Goal: Task Accomplishment & Management: Use online tool/utility

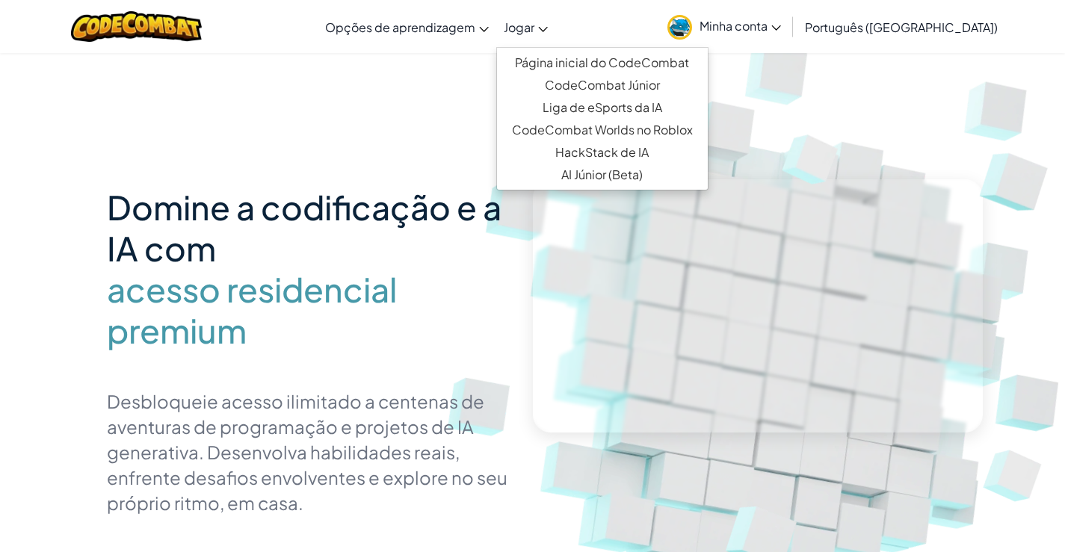
click at [534, 31] on font "Jogar" at bounding box center [519, 27] width 31 height 16
click at [781, 28] on icon at bounding box center [776, 27] width 10 height 5
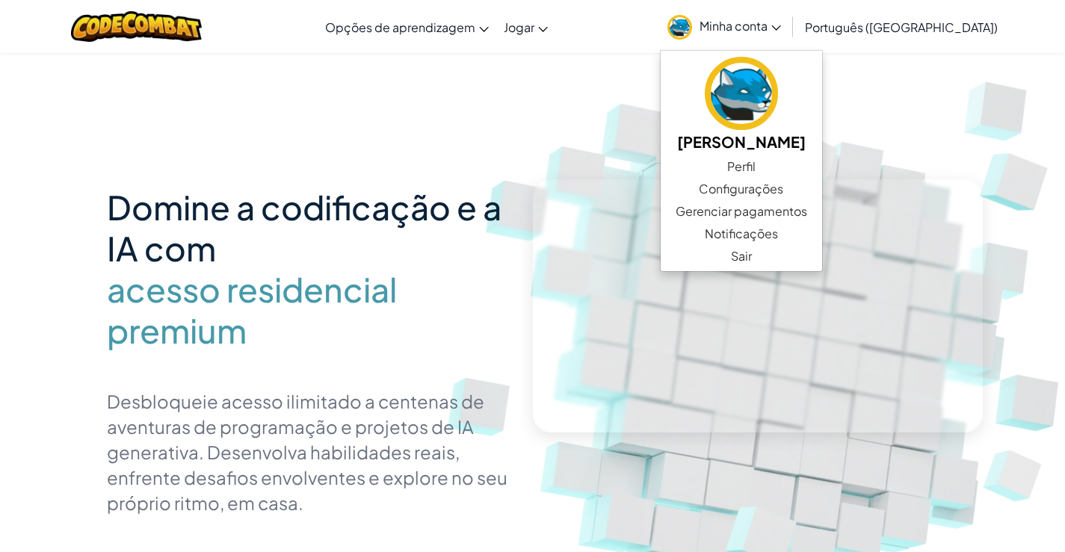
click at [608, 137] on img at bounding box center [772, 329] width 830 height 830
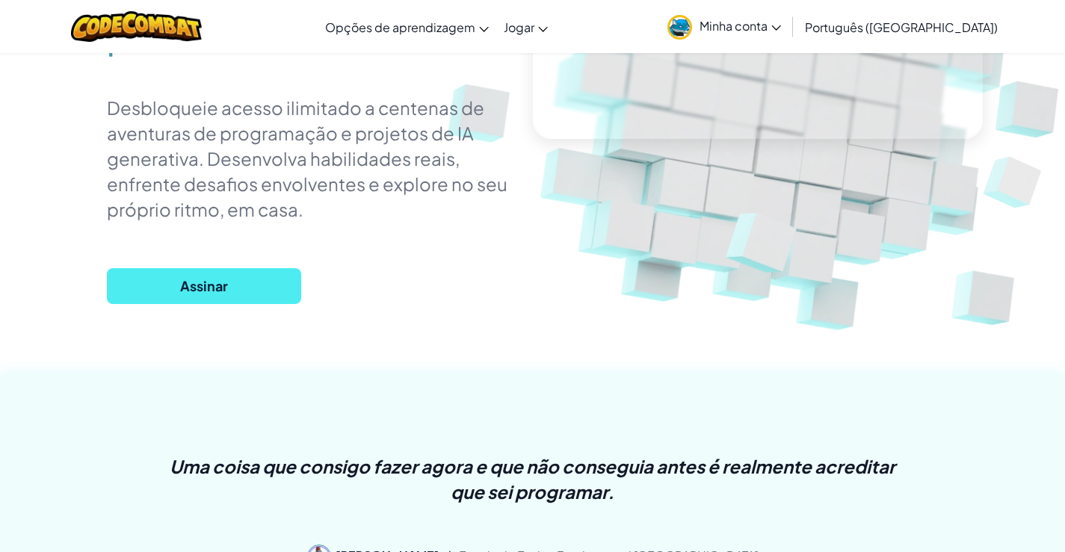
scroll to position [152, 0]
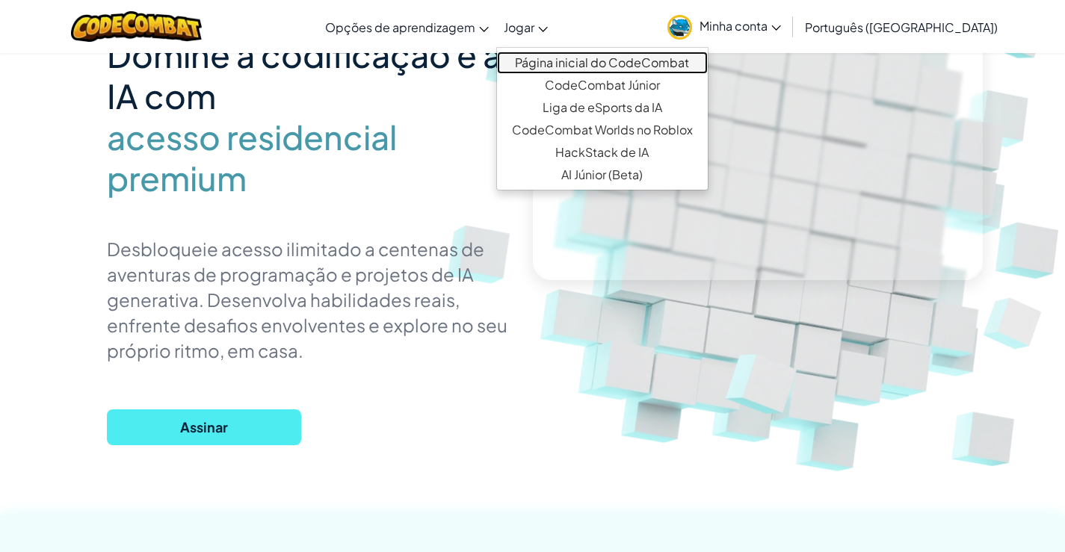
click at [635, 60] on font "Página inicial do CodeCombat" at bounding box center [602, 63] width 174 height 16
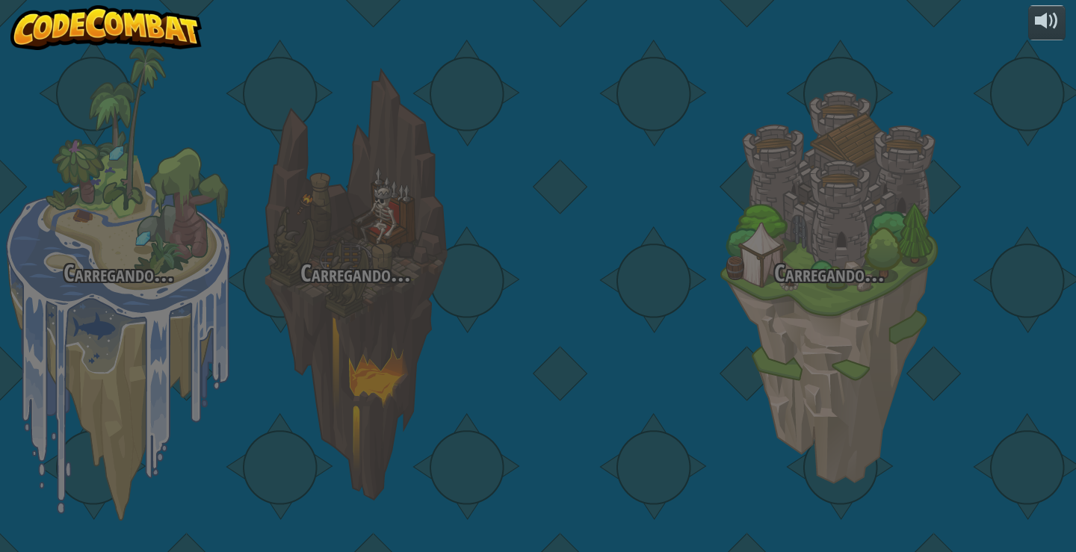
select select "pt-BR"
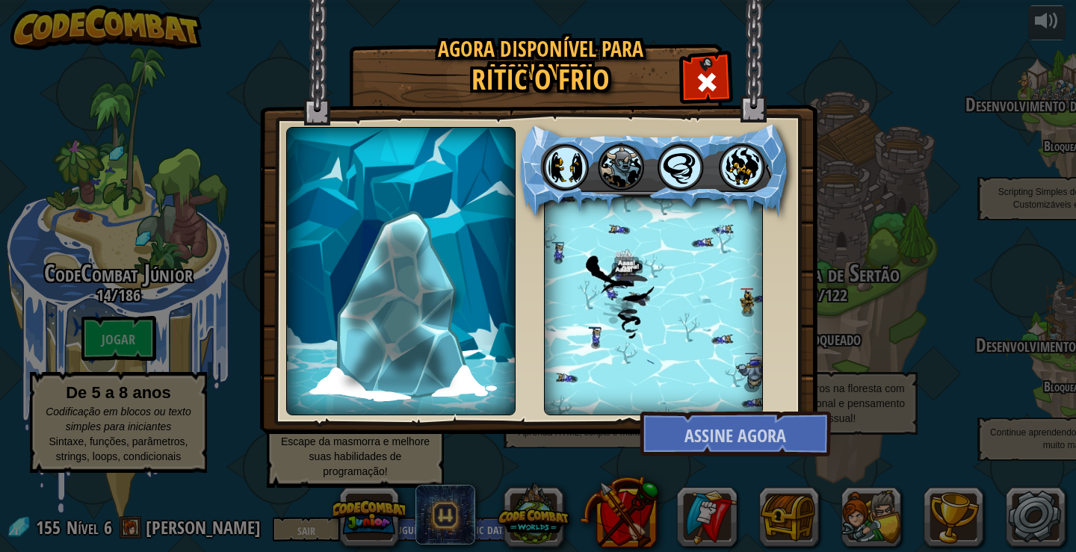
click at [919, 194] on div "Agora disponível para assinantes! Ritic o Frio Shadowstep Em breve Um mestre lu…" at bounding box center [538, 276] width 1076 height 552
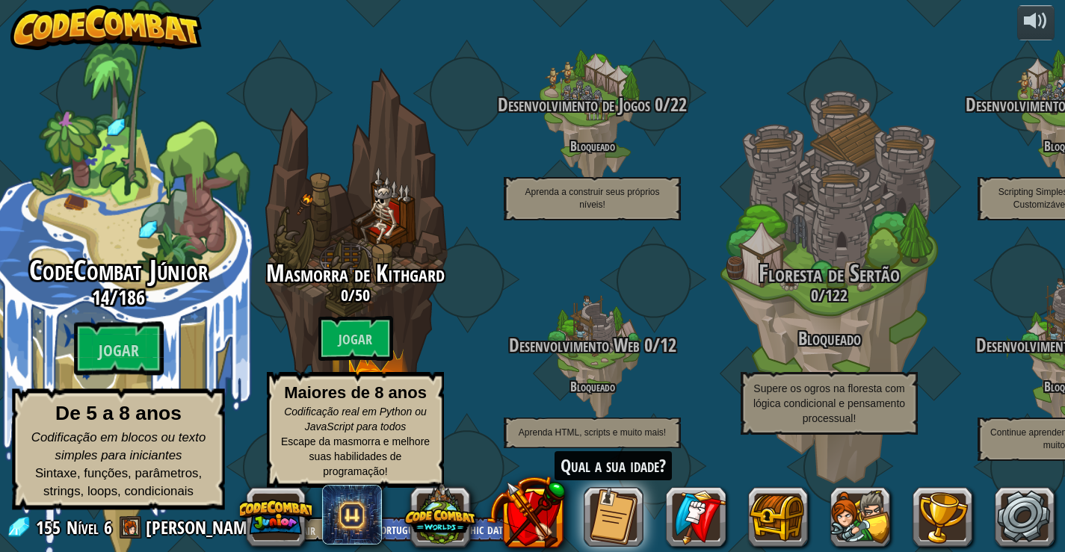
click at [152, 290] on font "CodeCombat Júnior" at bounding box center [118, 270] width 179 height 39
select select "pt-BR"
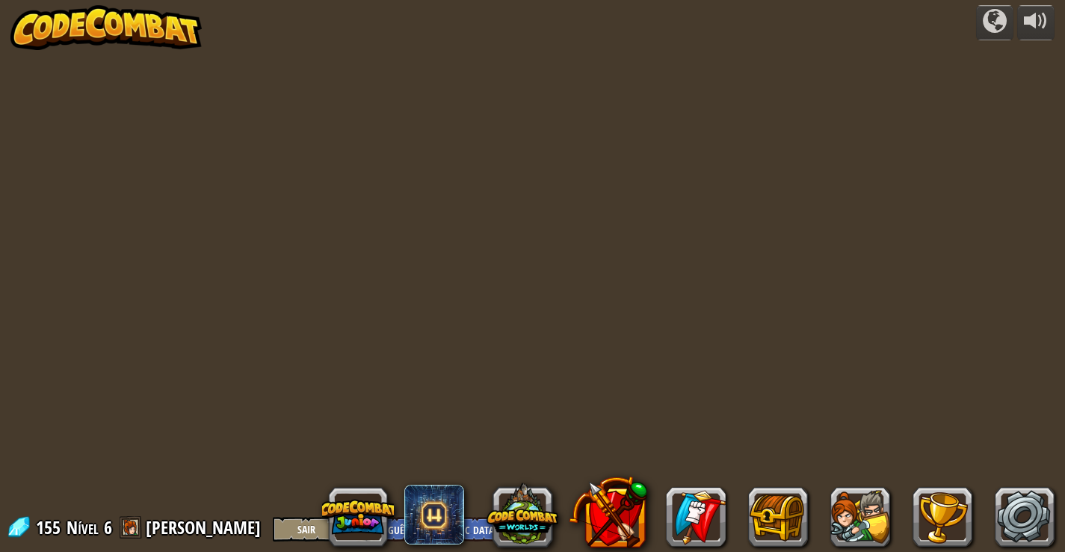
select select "pt-BR"
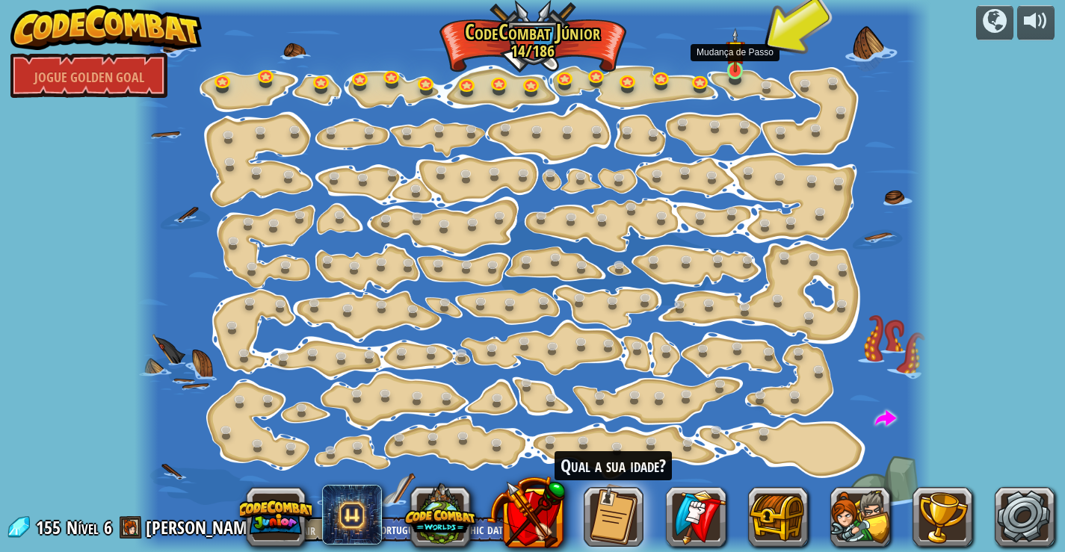
click at [727, 63] on img at bounding box center [735, 50] width 19 height 45
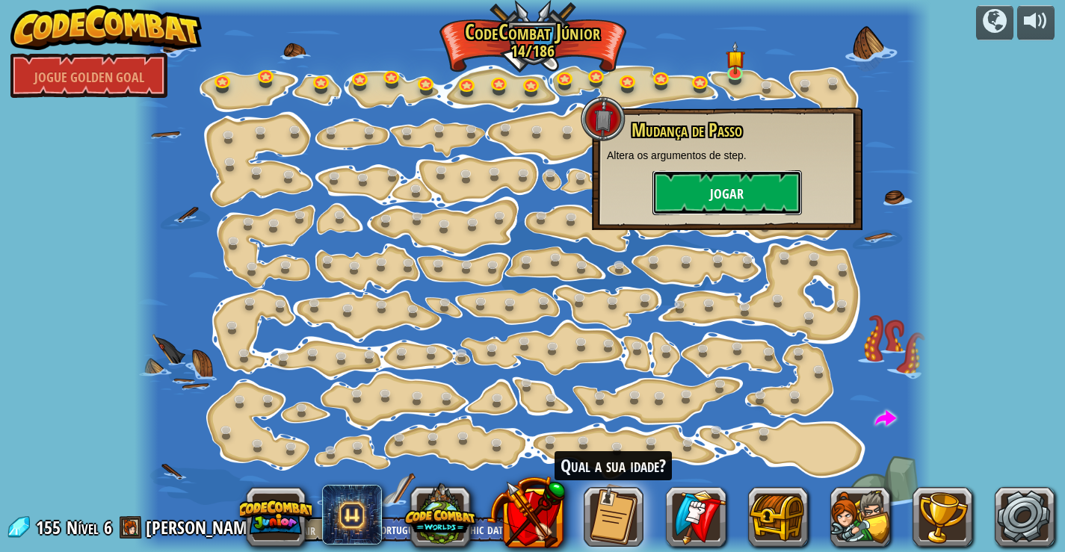
click at [743, 185] on font "Jogar" at bounding box center [727, 194] width 34 height 19
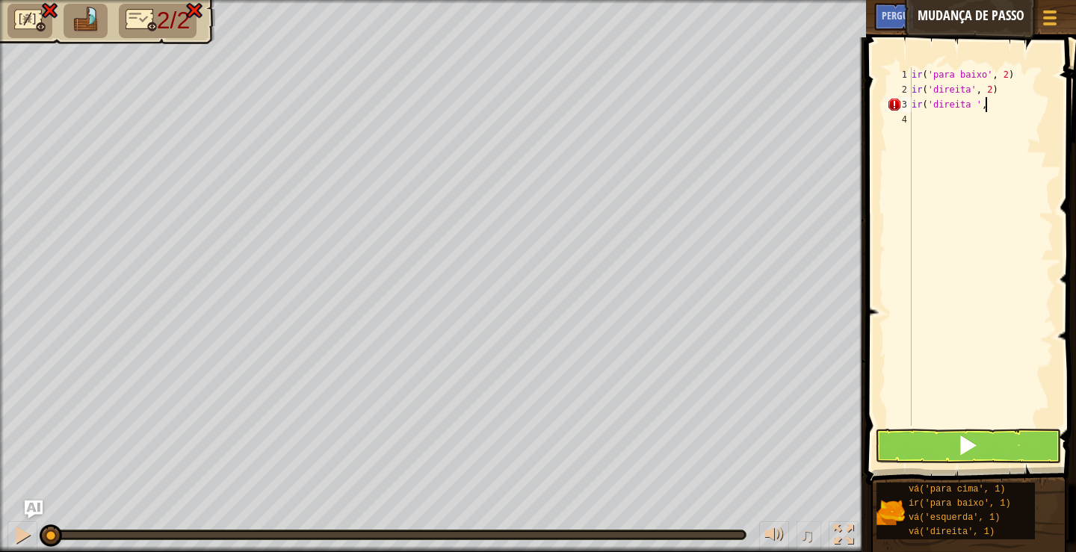
scroll to position [7, 6]
type textarea "ir('direita ', 2)"
click at [1015, 104] on div "ir ( 'para baixo' , 2 ) ir ( 'direita' , 2 ) ir ( 'direita ' , 2 )" at bounding box center [981, 261] width 145 height 389
type textarea "ir('direita ', 3)"
click at [967, 448] on span at bounding box center [967, 445] width 21 height 21
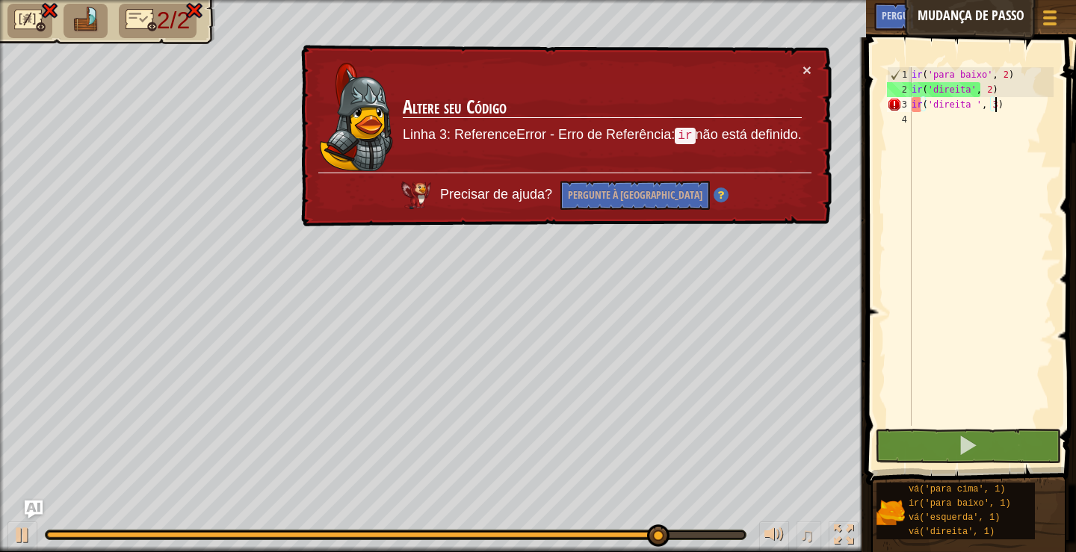
click at [996, 173] on div "ir ( 'para baixo' , 2 ) ir ( 'direita' , 2 ) ir ( 'direita ' , 3 )" at bounding box center [981, 261] width 145 height 389
click at [989, 105] on div "ir ( 'para baixo' , 2 ) ir ( 'direita' , 2 ) ir ( 'direita ' , 3 )" at bounding box center [981, 261] width 145 height 389
click at [981, 103] on div "ir ( 'para baixo' , 2 ) ir ( 'direita' , 2 ) ir ( 'direita ' , 3 )" at bounding box center [981, 261] width 145 height 389
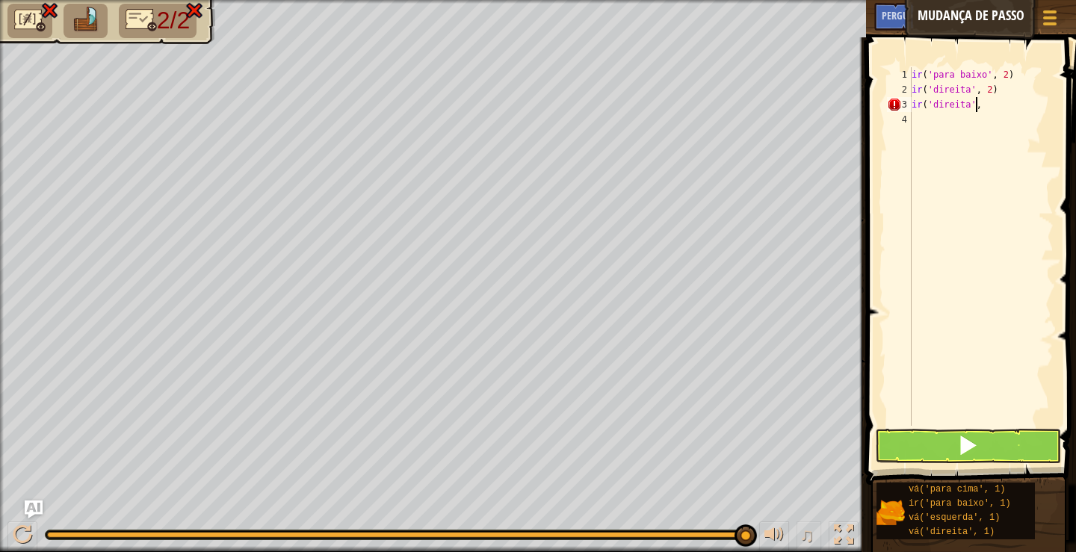
scroll to position [7, 5]
click at [966, 443] on span at bounding box center [967, 445] width 21 height 21
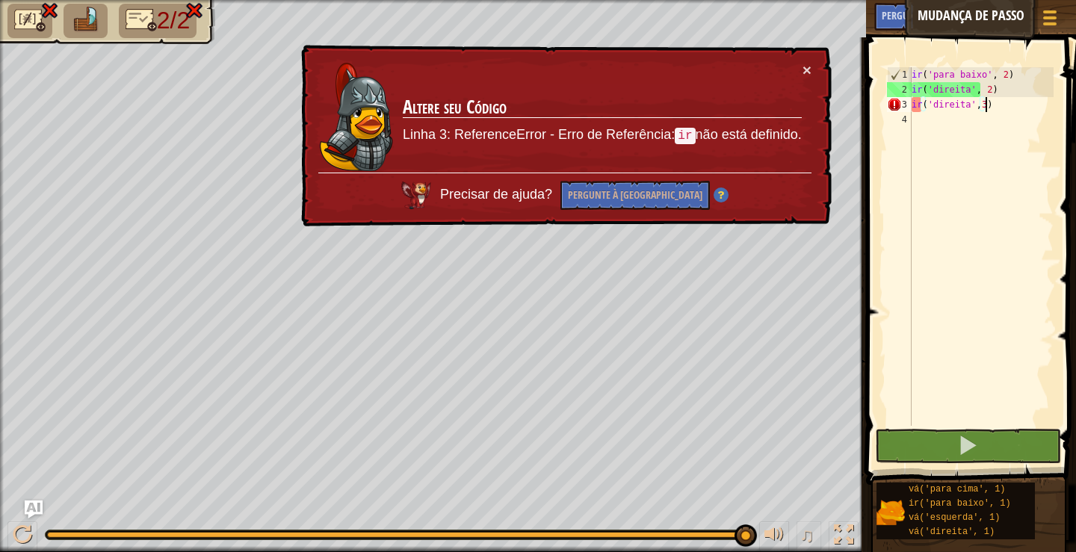
click at [928, 111] on div "ir ( 'para baixo' , 2 ) ir ( 'direita' , 2 ) ir ( 'direita' , 3 )" at bounding box center [981, 261] width 145 height 389
click at [804, 73] on font "×" at bounding box center [807, 69] width 9 height 17
click at [921, 102] on div "ir ( 'para baixo' , 2 ) ir ( 'direita' , 2 ) ir ( 'direita' , 3 )" at bounding box center [981, 261] width 145 height 389
click at [812, 70] on div "× Altere seu Código Linha 3: ReferenceError - Erro de Referência: ir não está d…" at bounding box center [565, 135] width 537 height 191
click at [806, 70] on font "×" at bounding box center [806, 66] width 10 height 17
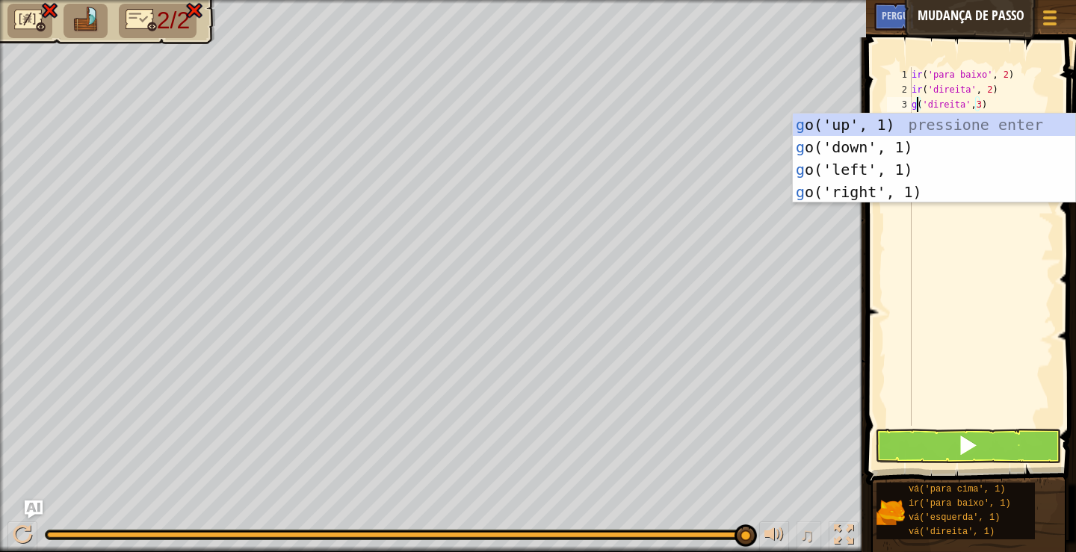
scroll to position [7, 1]
type textarea "go('direita',3)"
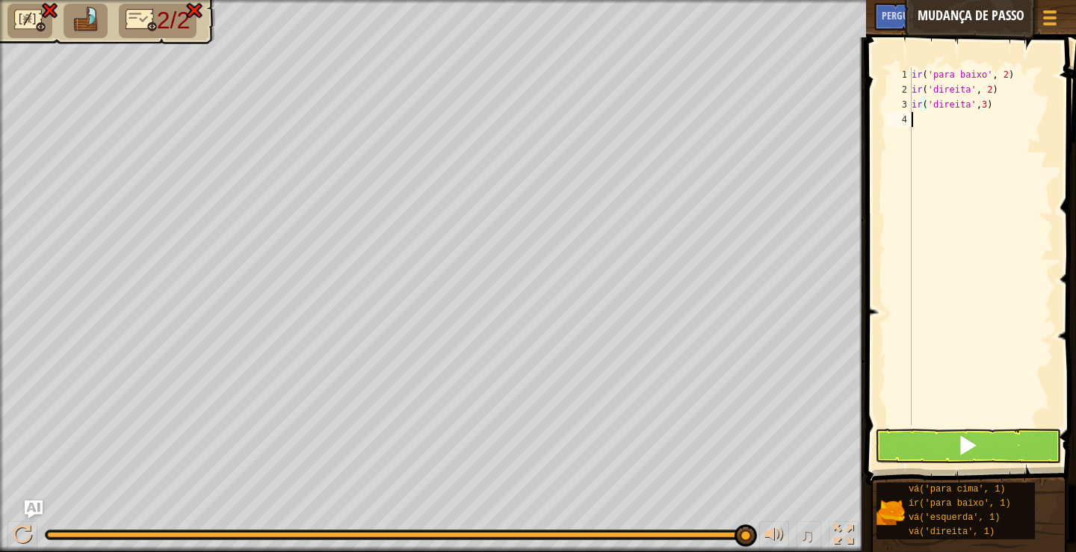
click at [929, 320] on div "ir ( 'para baixo' , 2 ) ir ( 'direita' , 2 ) ir ( 'direita' , 3 )" at bounding box center [981, 261] width 145 height 389
click at [975, 445] on span at bounding box center [967, 445] width 21 height 21
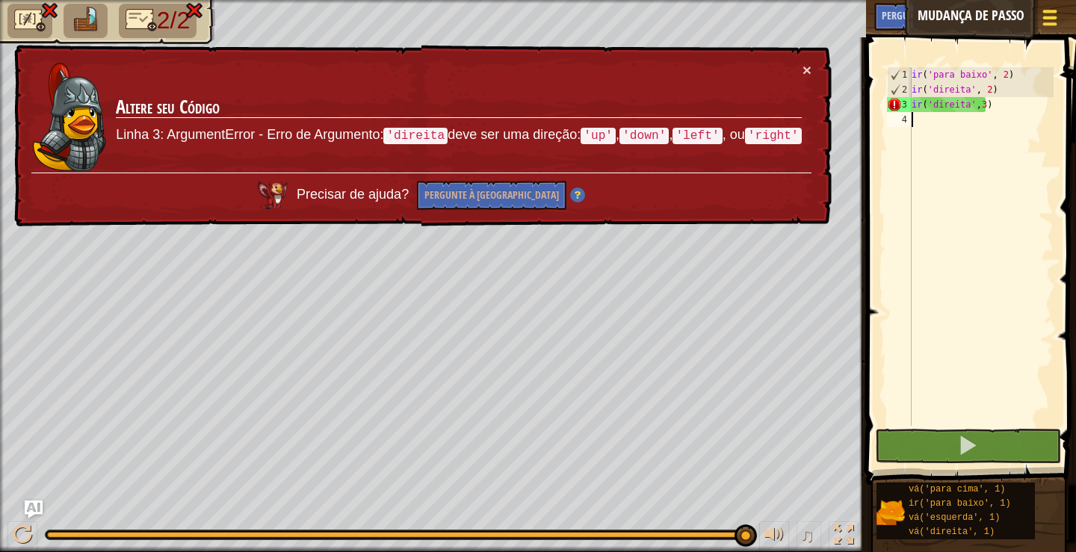
click at [1051, 22] on div at bounding box center [1050, 18] width 20 height 22
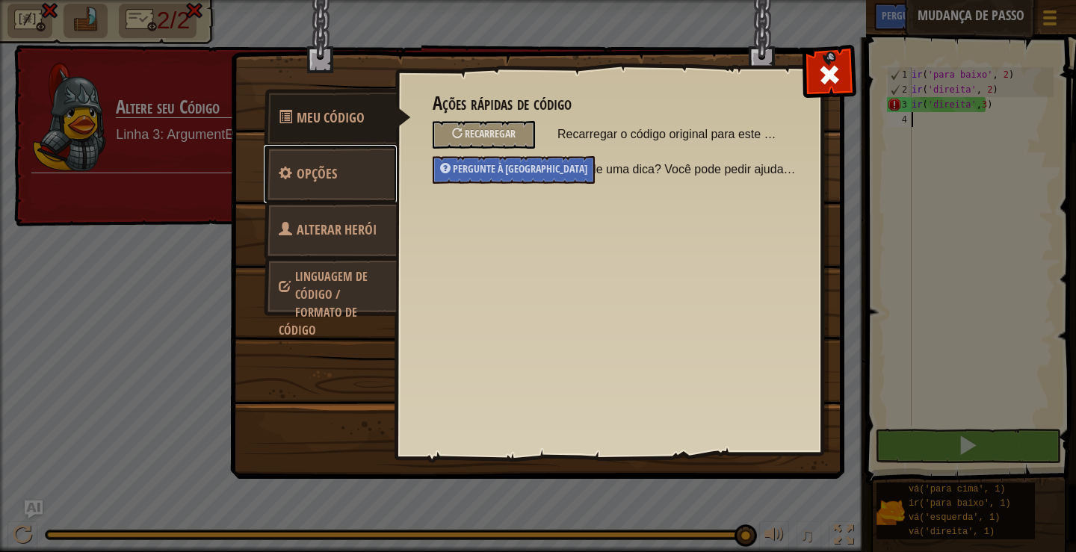
click at [311, 173] on font "Opções" at bounding box center [317, 173] width 40 height 19
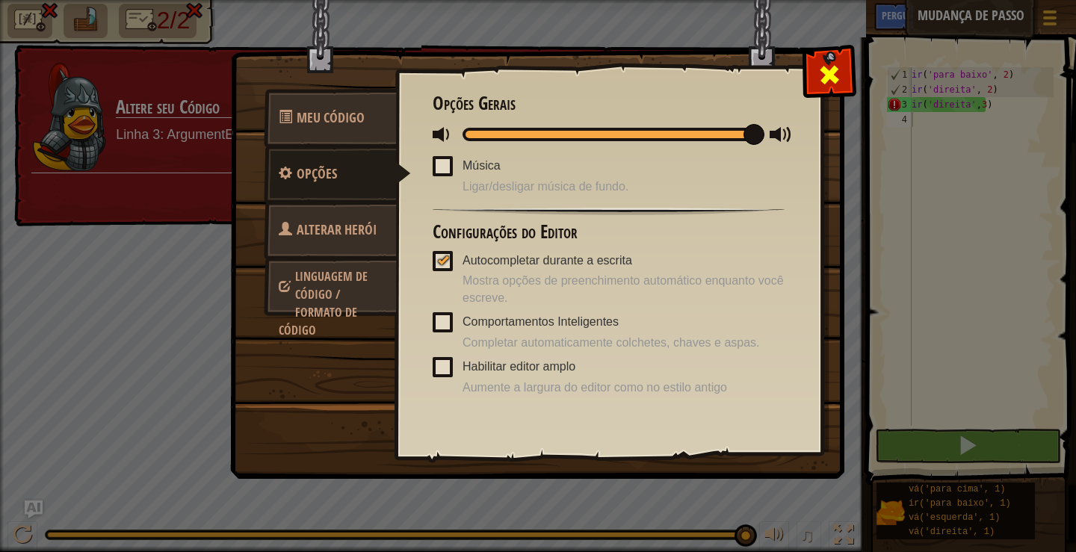
click at [830, 66] on span at bounding box center [830, 75] width 24 height 24
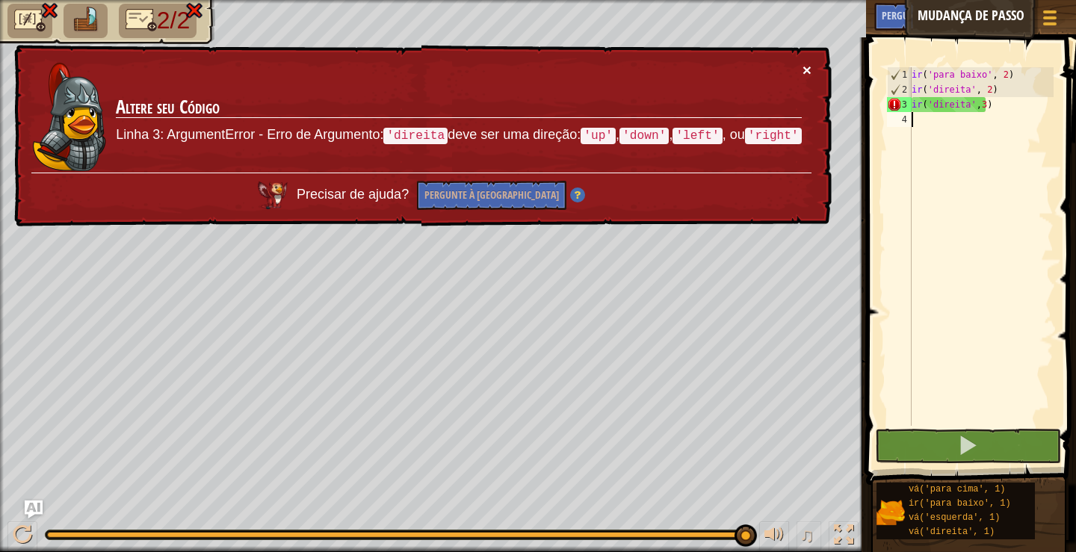
click at [802, 71] on font "×" at bounding box center [806, 63] width 10 height 17
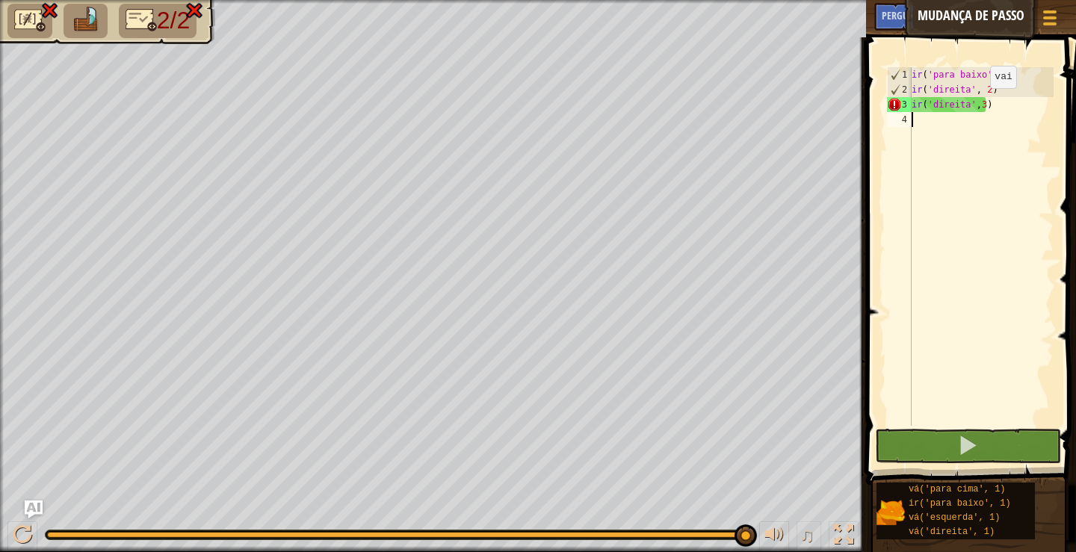
click at [978, 103] on div "ir ( 'para baixo' , 2 ) ir ( 'direita' , 2 ) ir ( 'direita' , 3 )" at bounding box center [981, 261] width 145 height 389
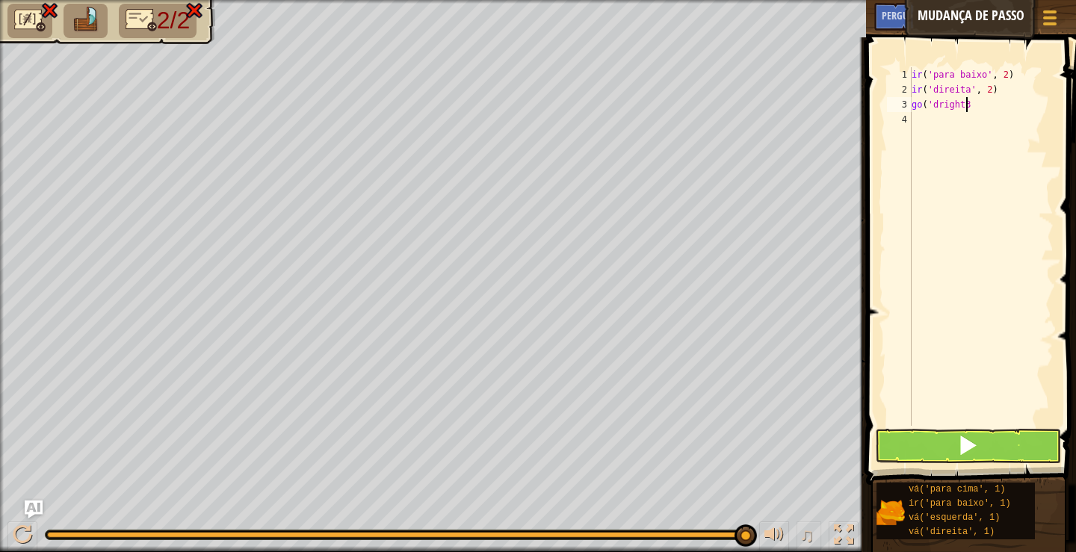
scroll to position [7, 4]
type textarea "go('dright"
click at [1047, 19] on div at bounding box center [1050, 18] width 20 height 22
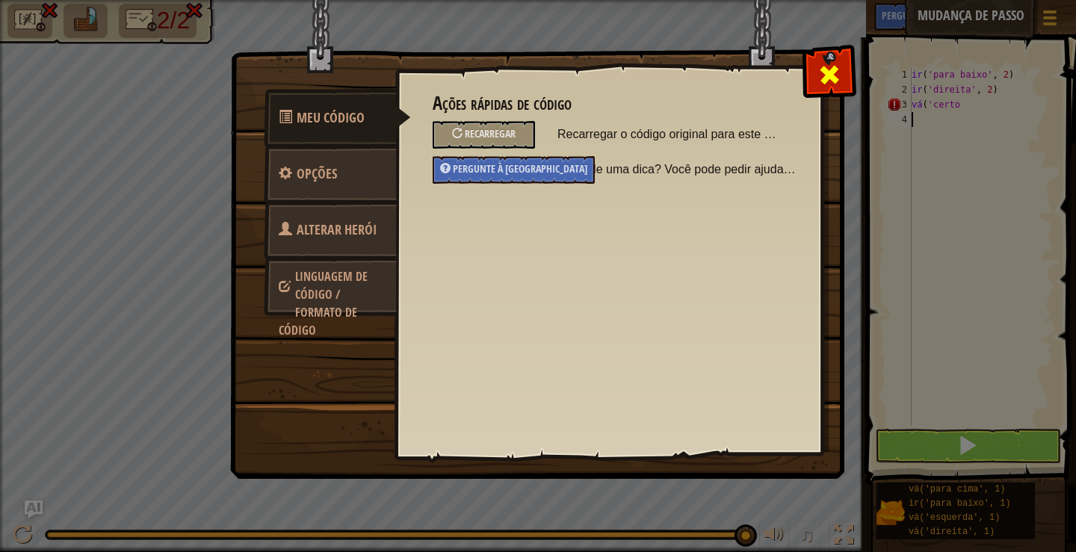
click at [816, 68] on div at bounding box center [829, 71] width 47 height 47
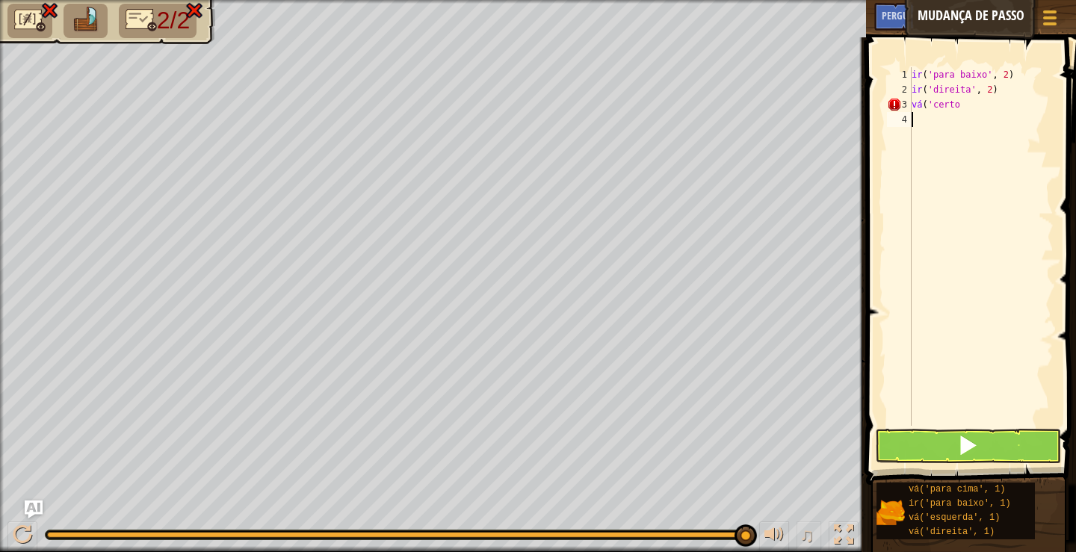
click at [971, 107] on div "ir ( 'para baixo' , 2 ) ir ( 'direita' , 2 ) vá ( 'certo" at bounding box center [981, 261] width 145 height 389
type textarea "g"
drag, startPoint x: 974, startPoint y: 106, endPoint x: 928, endPoint y: 103, distance: 46.4
click at [928, 103] on div "ir ( 'para baixo' , 2 ) ir ( 'direita' , 2 ) vá ( certo ," at bounding box center [981, 261] width 145 height 389
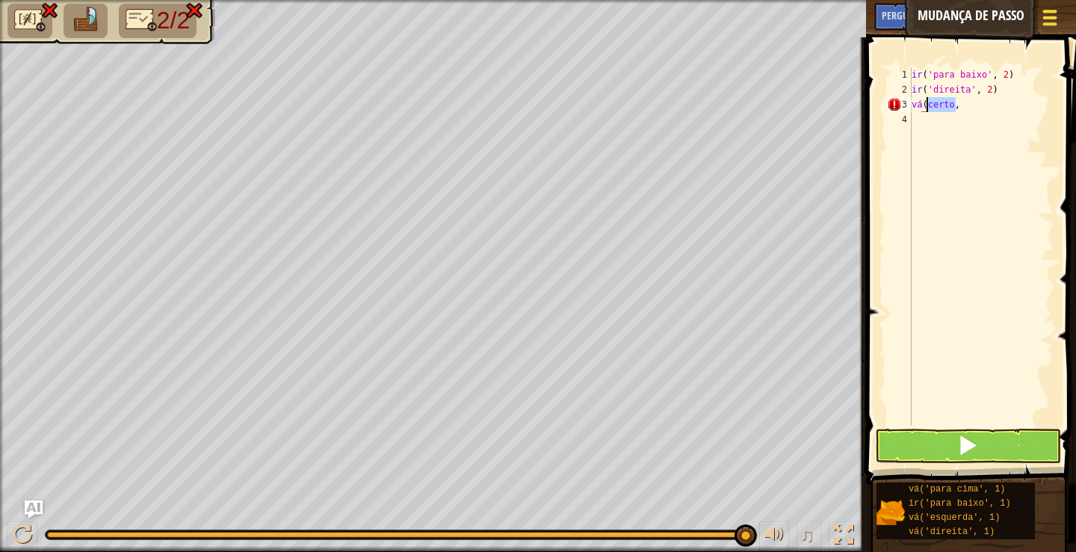
type textarea "go([PERSON_NAME],"
click at [1058, 17] on div at bounding box center [1050, 18] width 20 height 22
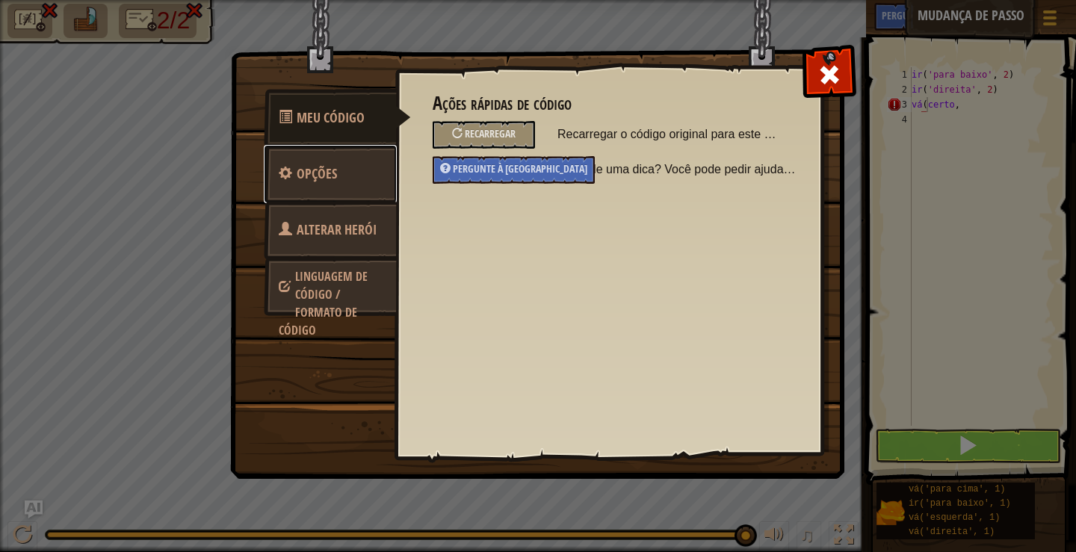
click at [311, 174] on font "Opções" at bounding box center [317, 173] width 40 height 19
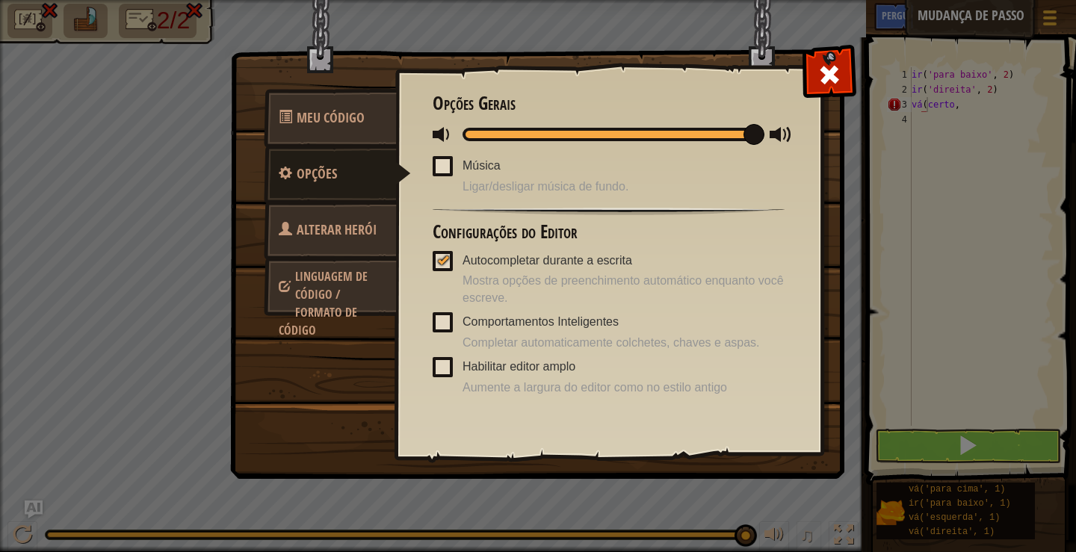
click at [923, 208] on div "Meu Código Opções Alterar Herói Linguagem de código / Formato de código Ações r…" at bounding box center [538, 276] width 1076 height 552
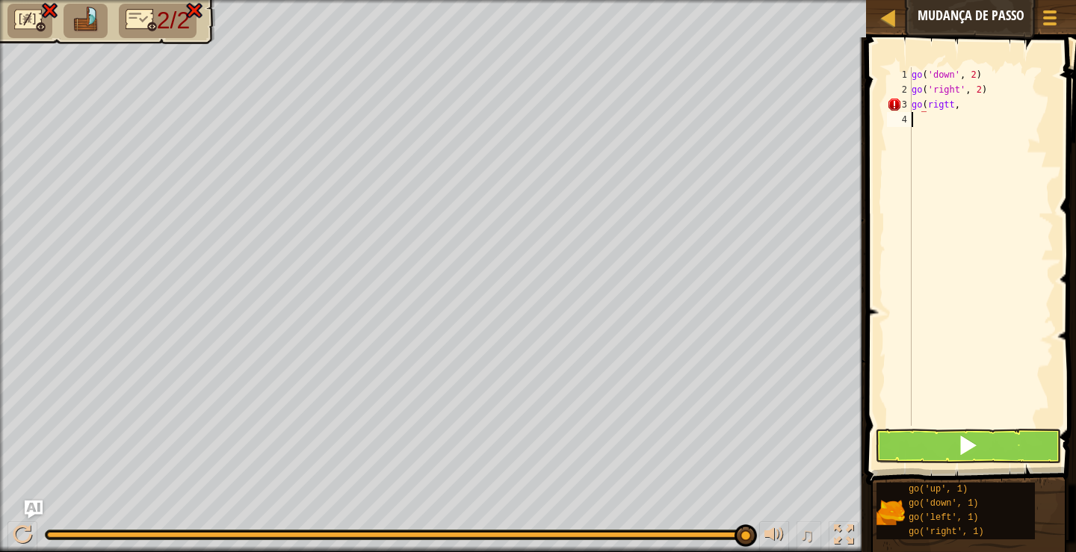
click at [973, 141] on div "go ( 'down' , 2 ) go ( 'right' , 2 ) go ( [PERSON_NAME] ," at bounding box center [981, 261] width 145 height 389
click at [950, 103] on div "go ( 'down' , 2 ) go ( 'right' , 2 ) go ( [PERSON_NAME] ," at bounding box center [981, 261] width 145 height 389
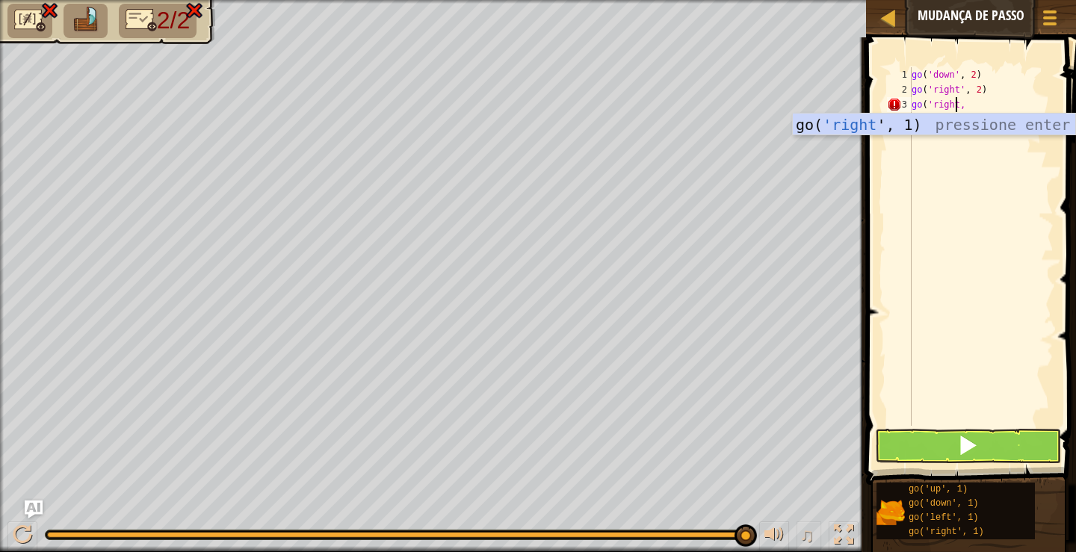
type textarea "go('right',"
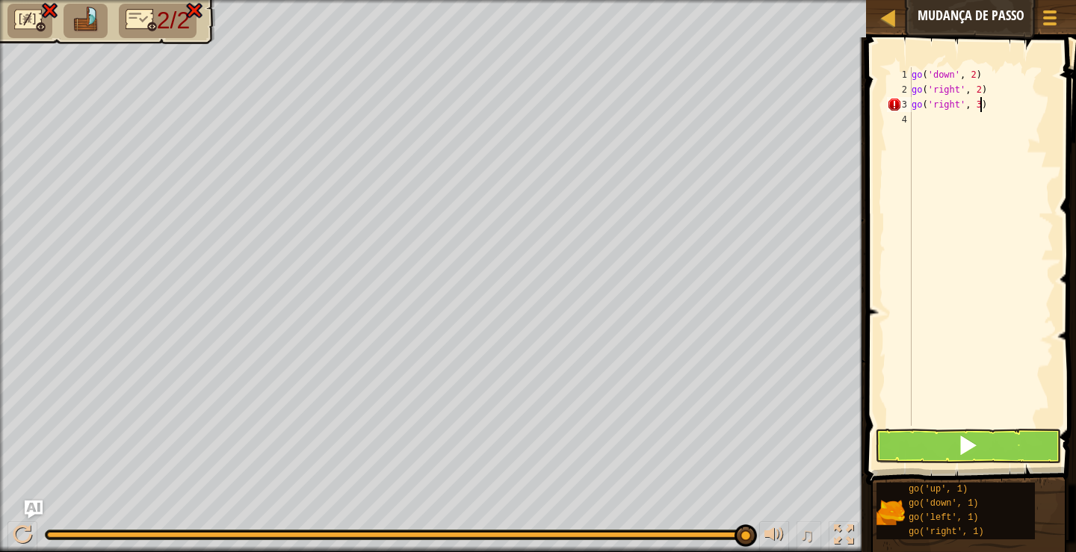
scroll to position [7, 5]
type textarea "go('right', 3)"
click at [974, 448] on span at bounding box center [967, 445] width 21 height 21
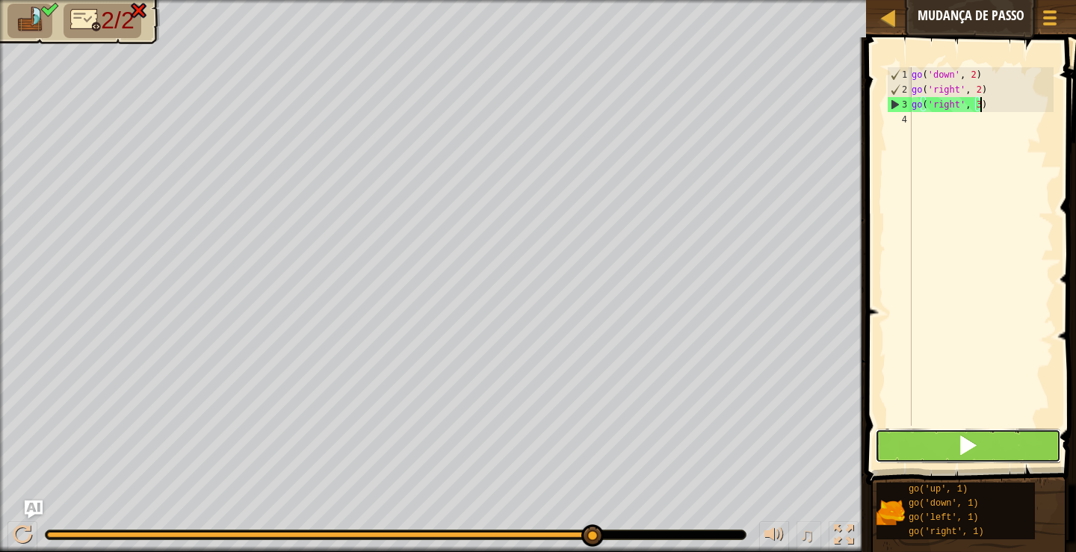
click at [966, 445] on span at bounding box center [967, 445] width 21 height 21
click at [984, 448] on button at bounding box center [968, 446] width 186 height 34
click at [995, 106] on div "go ( 'down' , 2 ) go ( 'right' , 2 ) go ( 'right' , 3 )" at bounding box center [981, 261] width 145 height 389
click at [1048, 22] on span at bounding box center [1050, 23] width 14 height 3
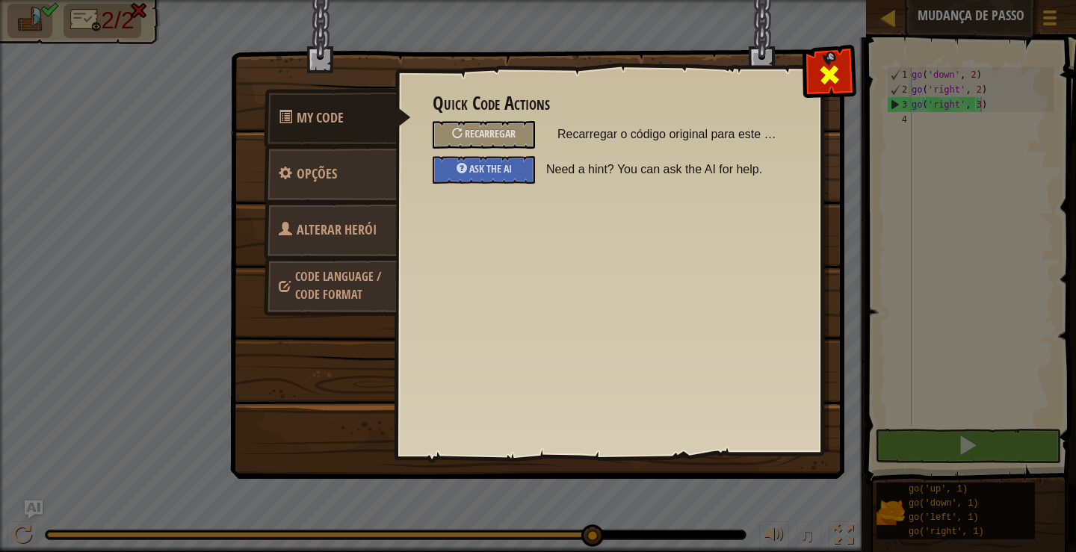
click at [830, 67] on span at bounding box center [830, 75] width 24 height 24
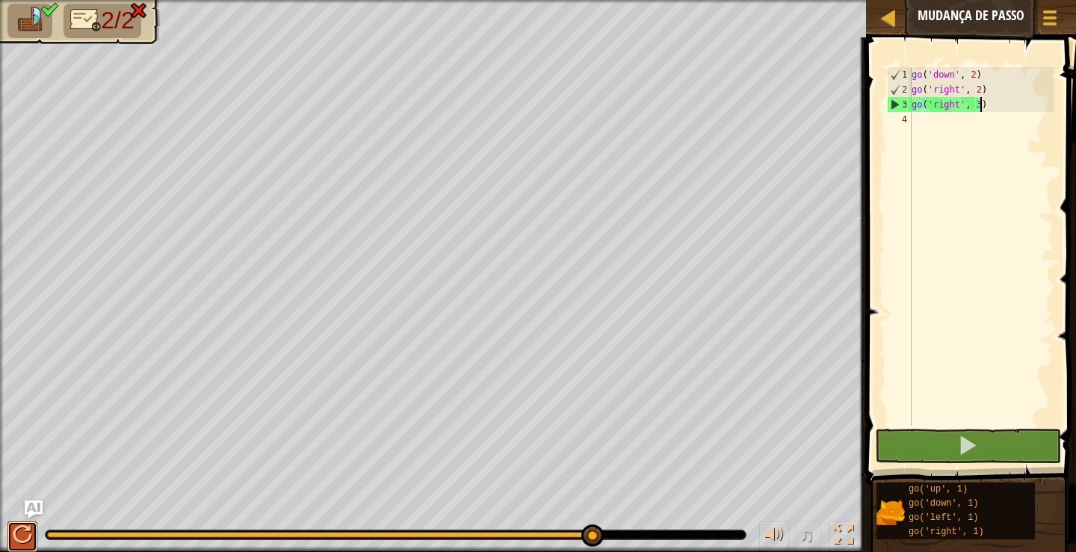
click at [22, 533] on div at bounding box center [22, 534] width 19 height 19
click at [895, 19] on div at bounding box center [889, 17] width 19 height 19
select select "pt-BR"
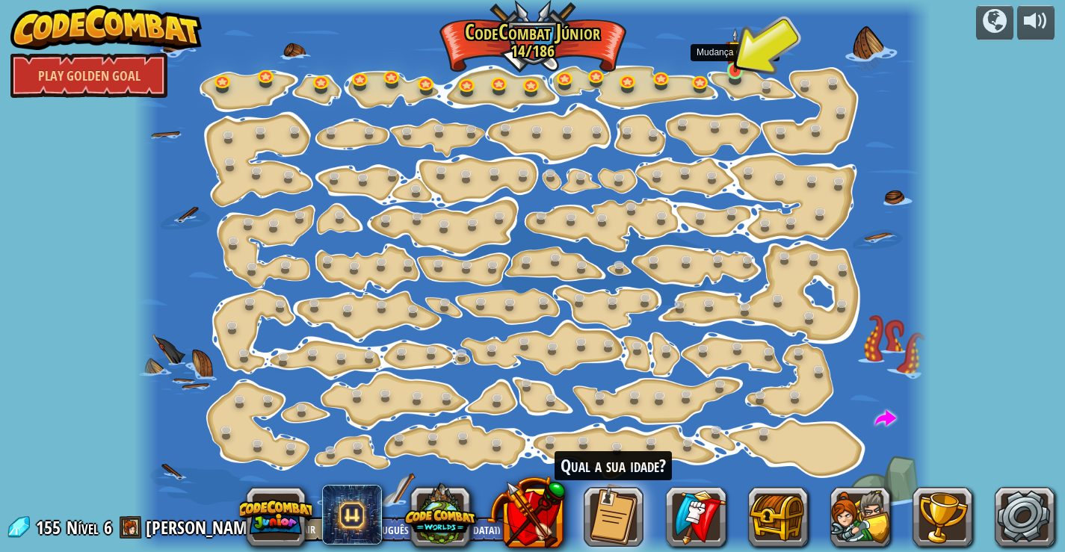
click at [733, 69] on img at bounding box center [735, 50] width 19 height 45
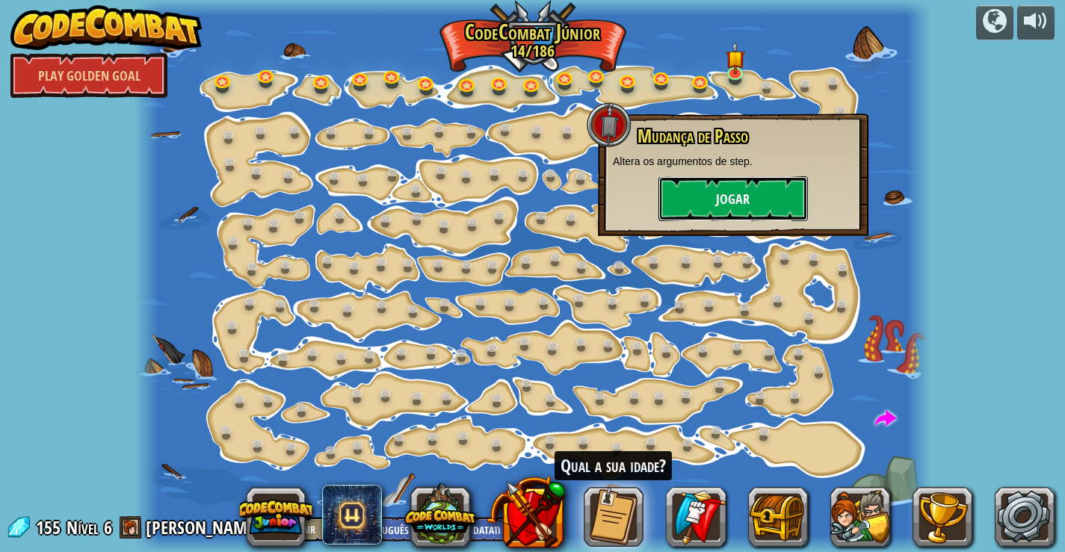
click at [740, 199] on button "Jogar" at bounding box center [733, 198] width 149 height 45
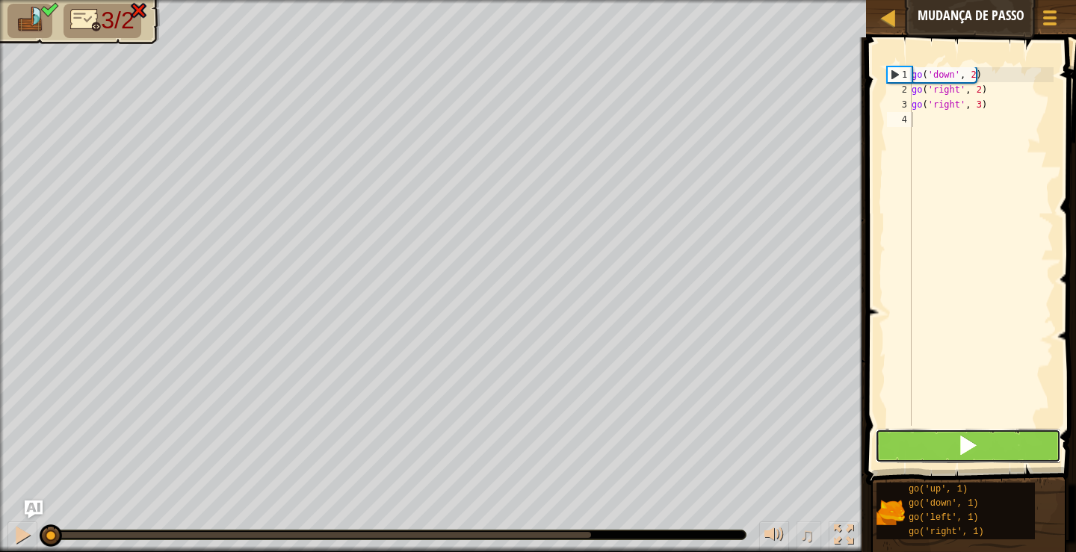
click at [962, 437] on span at bounding box center [967, 445] width 21 height 21
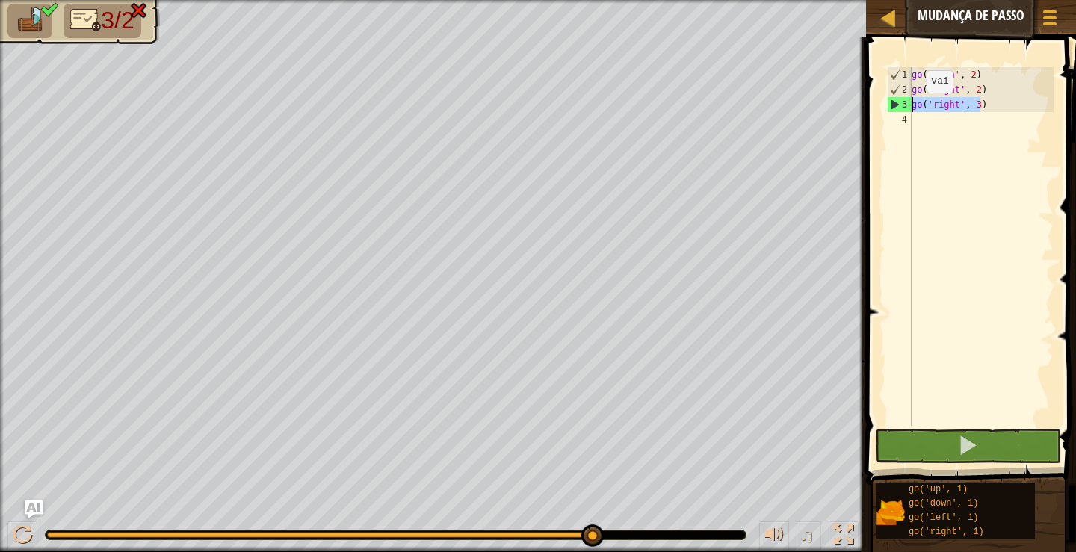
drag, startPoint x: 984, startPoint y: 104, endPoint x: 903, endPoint y: 108, distance: 81.6
click at [903, 108] on div "1 2 3 4 go ( 'down' , 2 ) go ( 'right' , 2 ) go ( 'right' , 3 ) ההההההההההההההה…" at bounding box center [969, 246] width 170 height 359
type textarea "go('right', 3)"
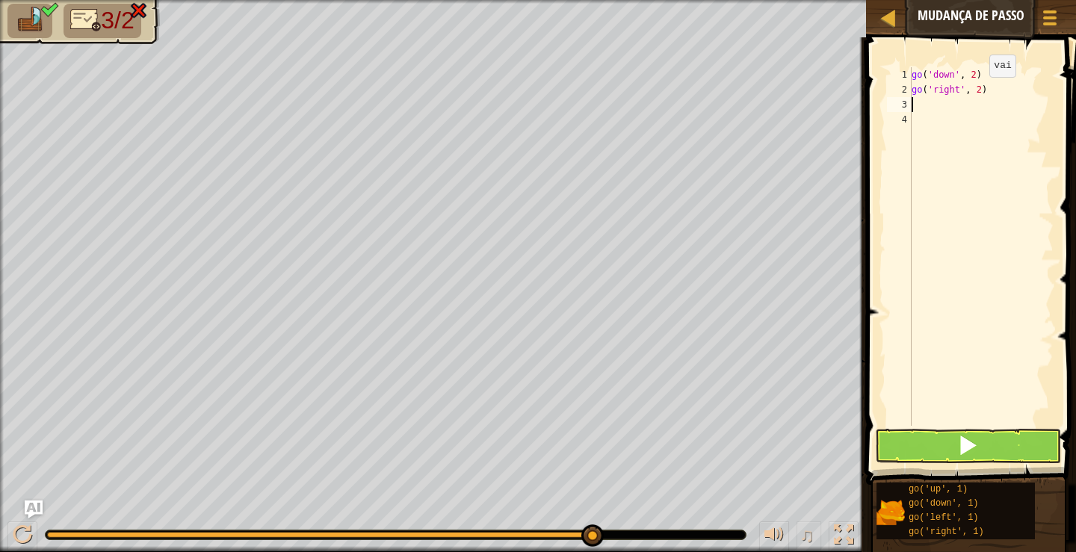
click at [977, 92] on div "go ( 'down' , 2 ) go ( 'right' , 2 )" at bounding box center [981, 261] width 145 height 389
type textarea "go('right', 5)"
click at [956, 445] on button at bounding box center [968, 446] width 186 height 34
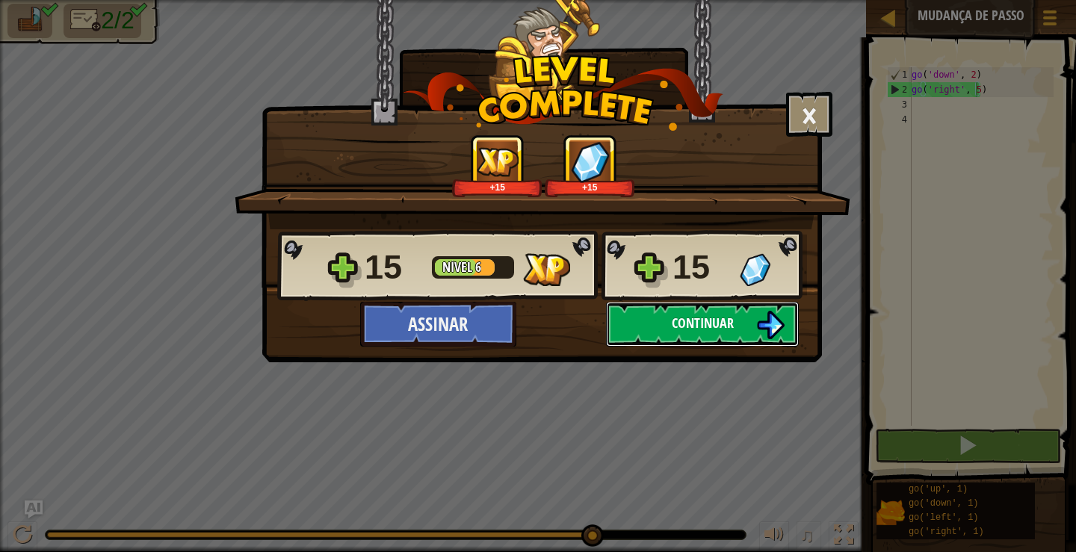
click at [741, 321] on button "Continuar" at bounding box center [702, 324] width 193 height 45
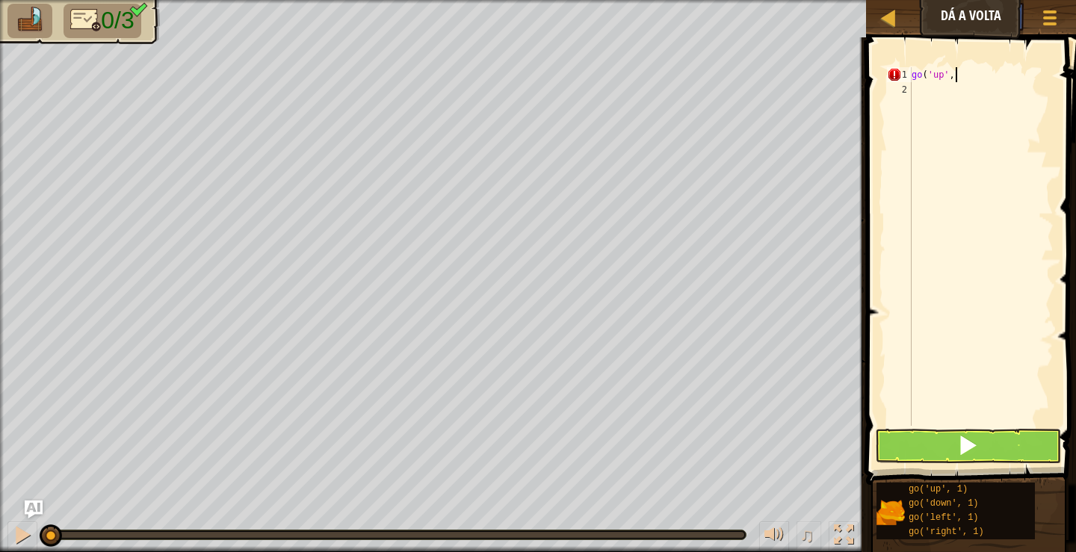
scroll to position [7, 4]
type textarea "go('up', 2)"
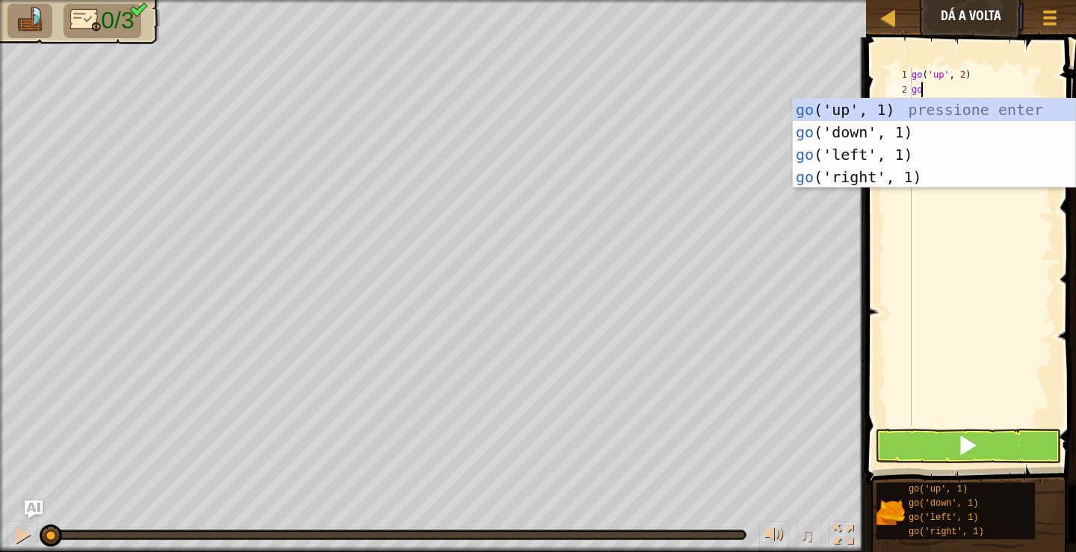
scroll to position [7, 1]
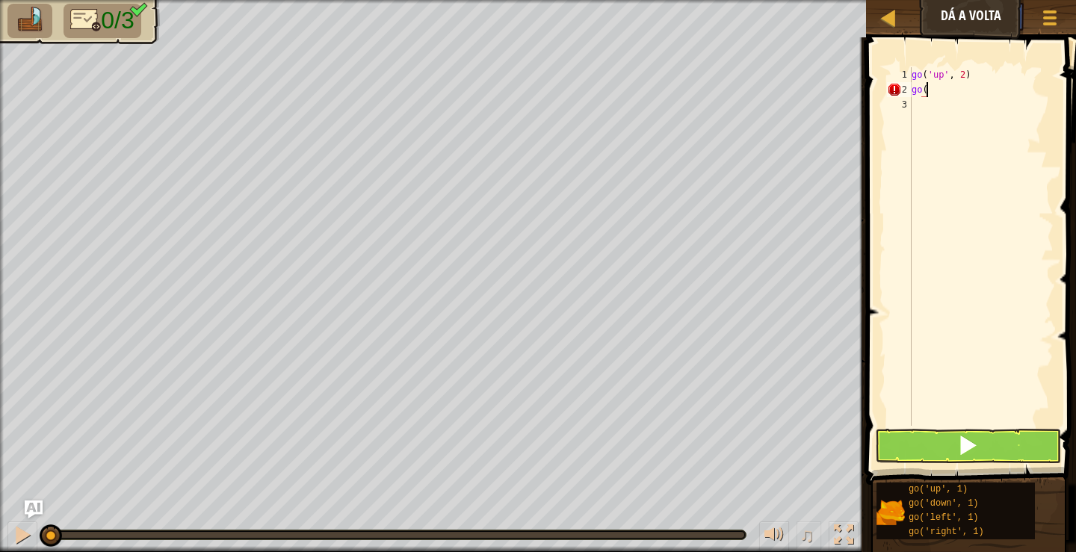
type textarea "go('"
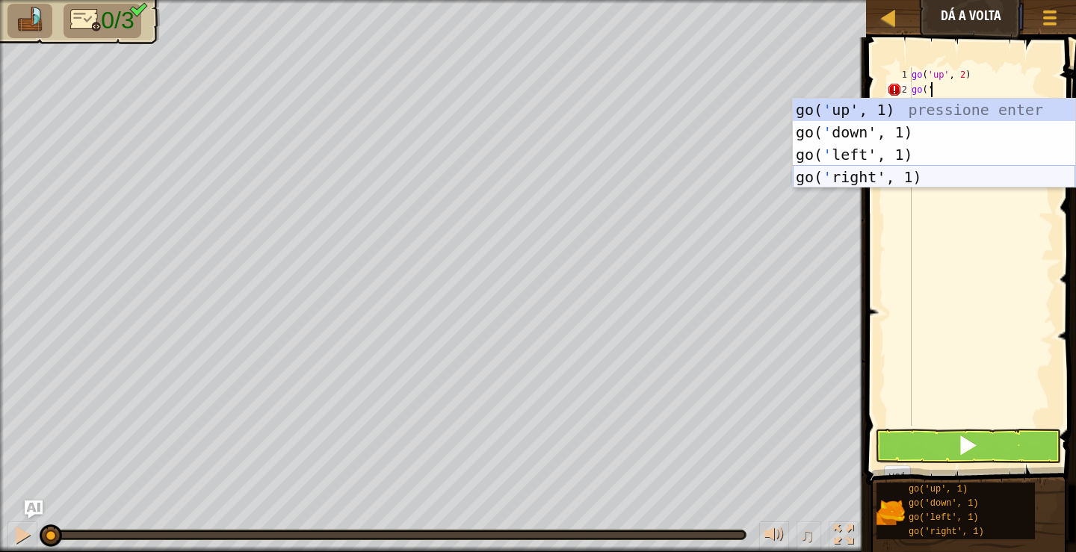
click at [860, 179] on div "go( ' up', 1) pressione enter go( ' down', 1) pressione enter go( ' left', 1) p…" at bounding box center [934, 166] width 283 height 135
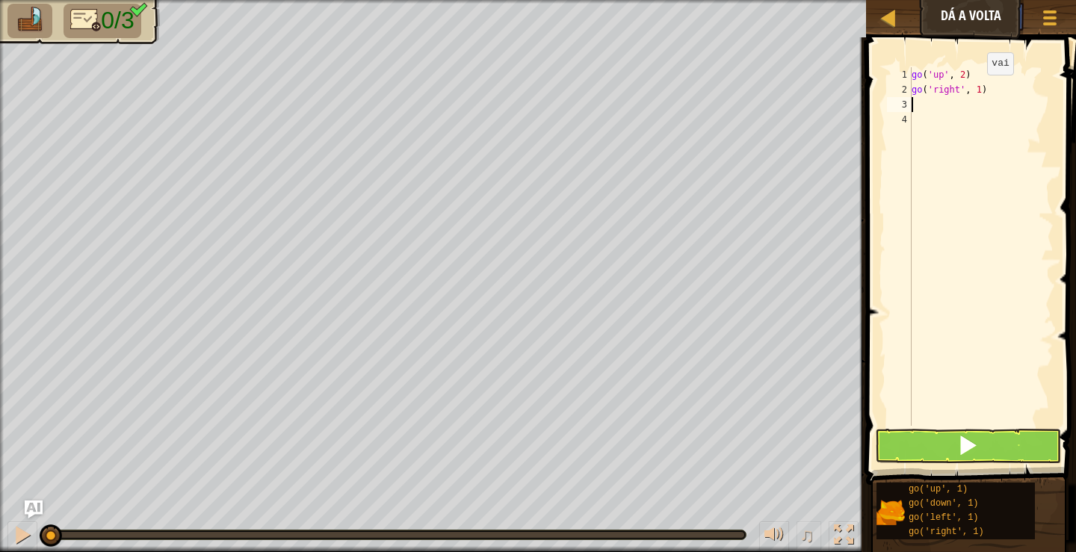
click at [975, 90] on div "go ( 'up' , 2 ) go ( 'right' , 1 )" at bounding box center [981, 261] width 145 height 389
type textarea "go('right', 3)"
type textarea "go('down', 2)"
click at [973, 448] on span at bounding box center [967, 445] width 21 height 21
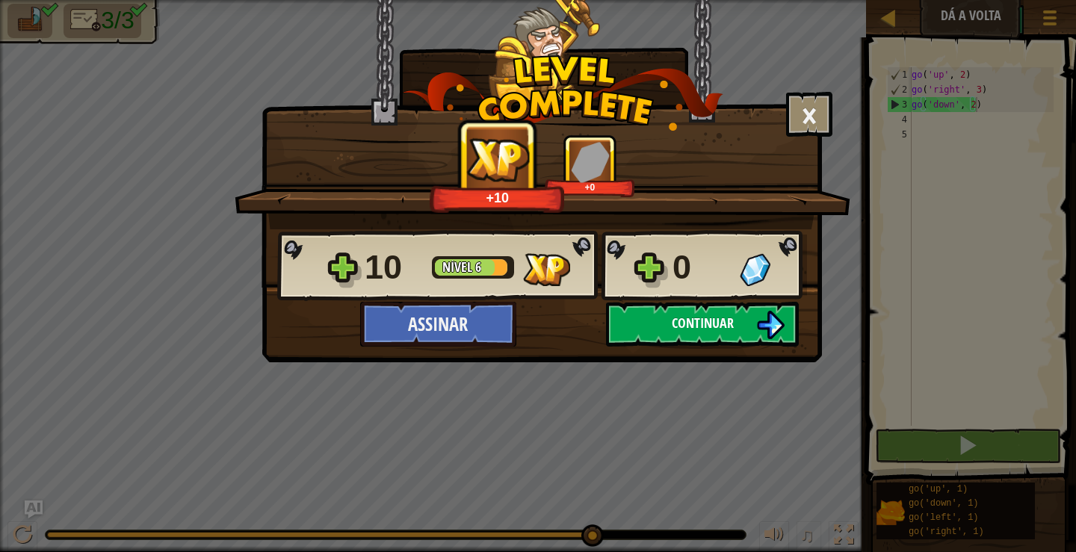
click at [730, 322] on span "Continuar" at bounding box center [703, 323] width 62 height 19
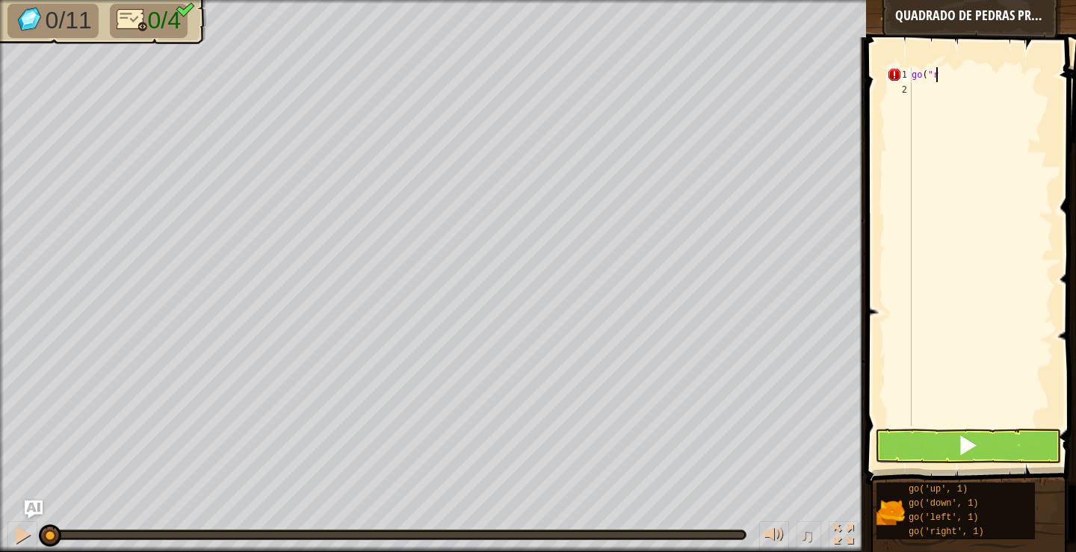
scroll to position [7, 1]
type textarea "go('"
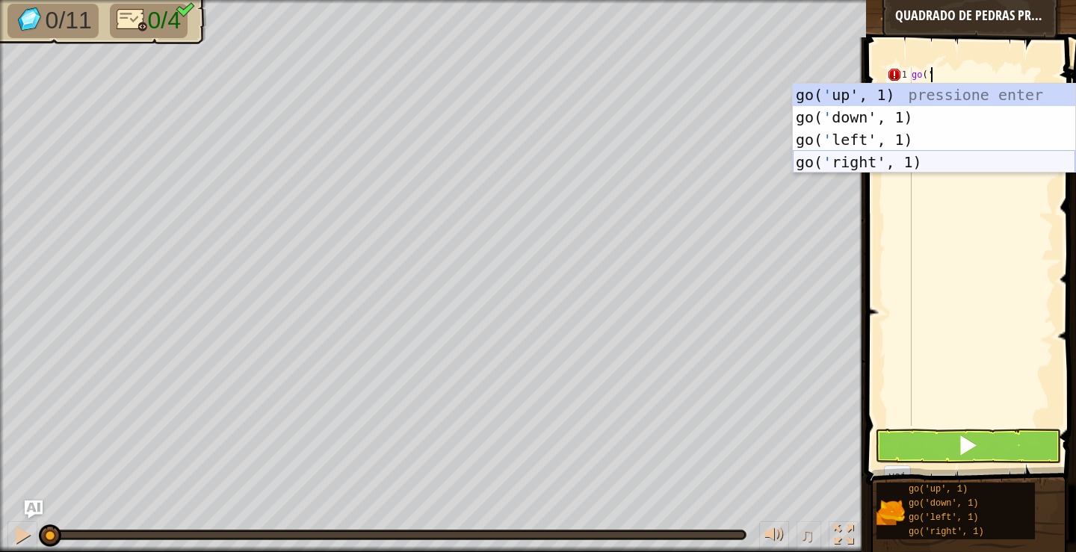
click at [880, 160] on div "go( ' up', 1) pressione enter go( ' down', 1) pressione enter go( ' left', 1) p…" at bounding box center [934, 151] width 283 height 135
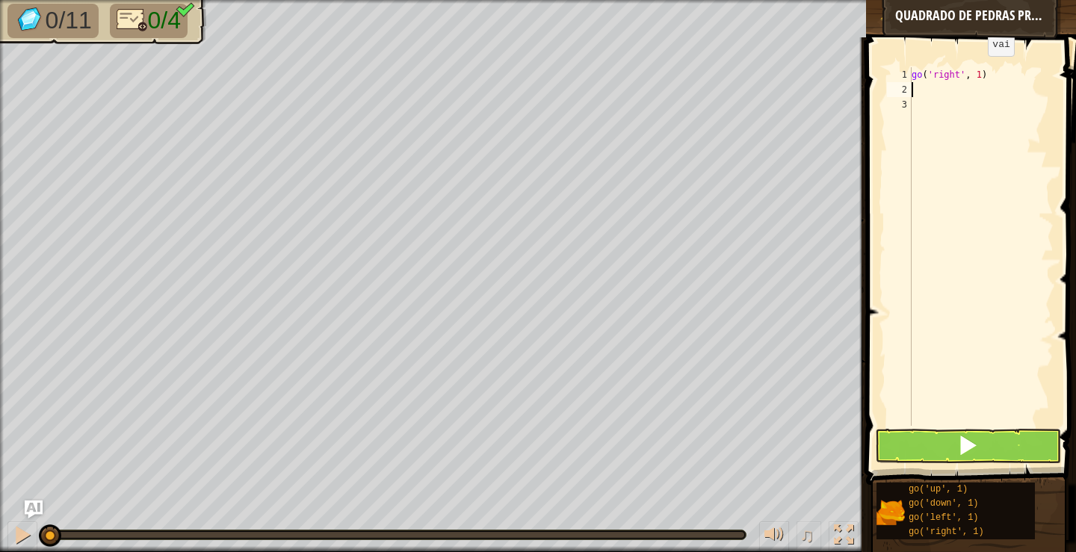
click at [975, 71] on div "go ( 'right' , 1 )" at bounding box center [981, 261] width 145 height 389
type textarea "go('right', 3)"
type textarea "go('up', 3)"
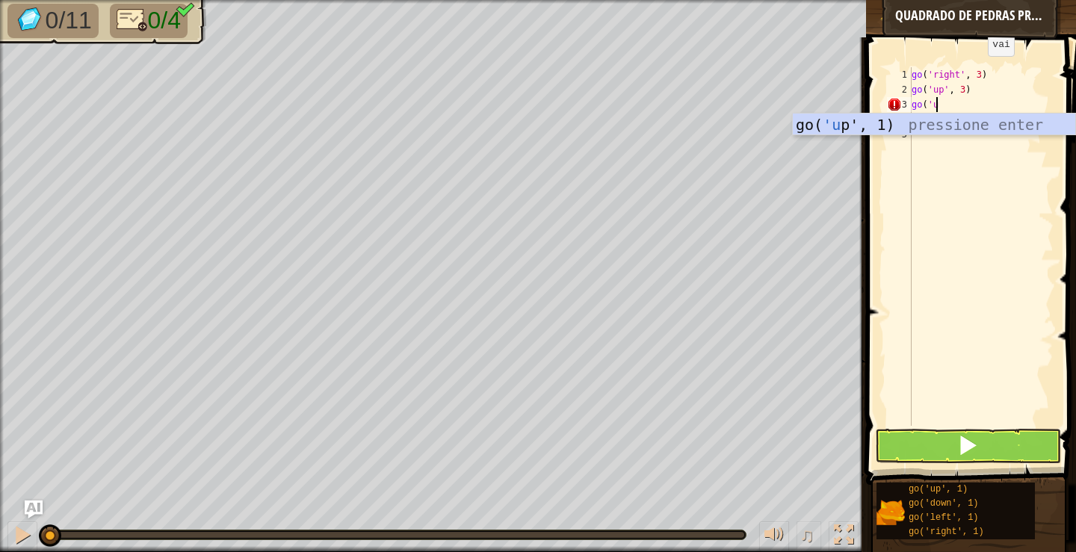
scroll to position [7, 1]
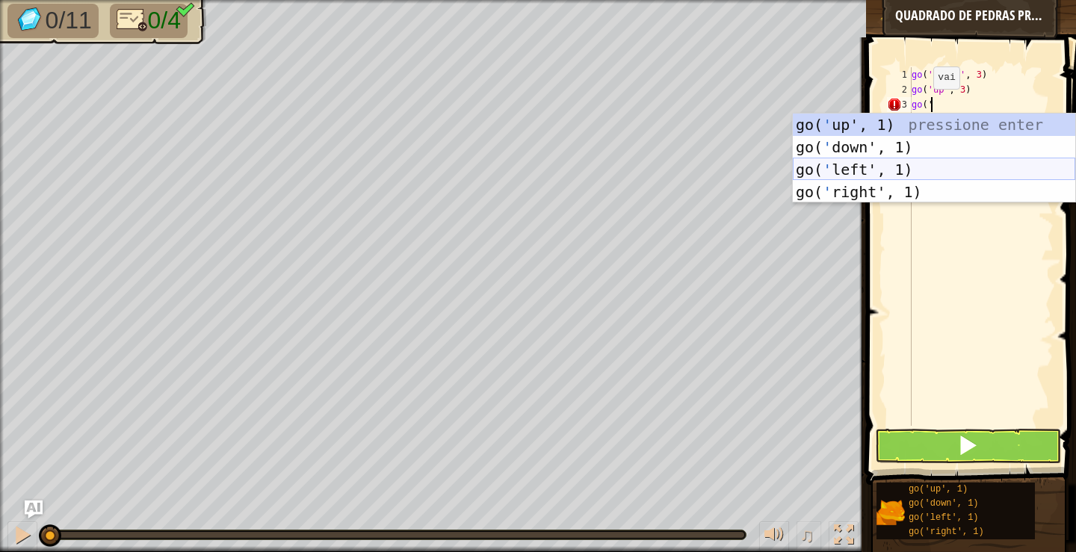
click at [850, 170] on div "go( ' up', 1) pressione enter go( ' down', 1) pressione enter go( ' left', 1) p…" at bounding box center [934, 181] width 283 height 135
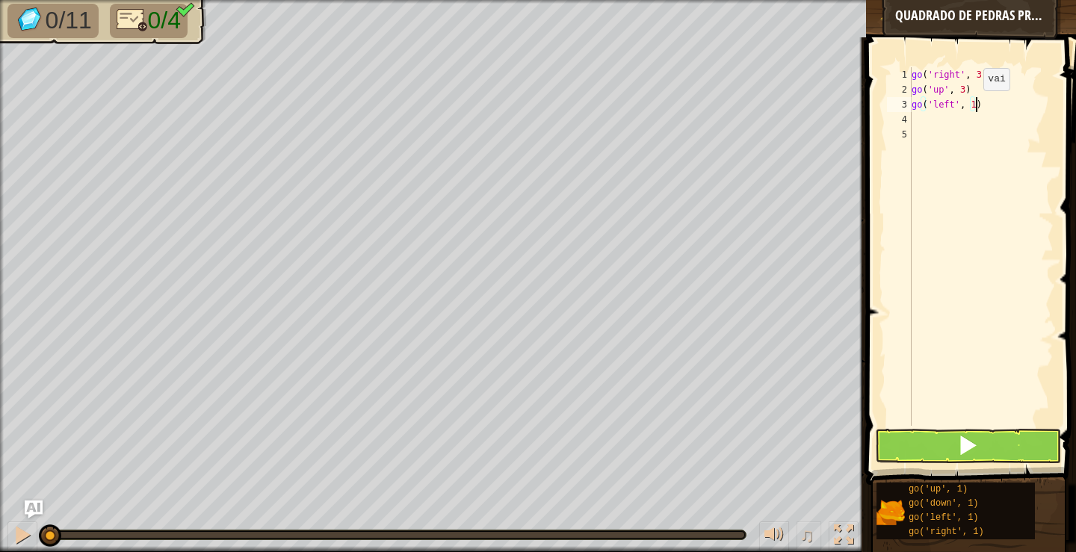
drag, startPoint x: 971, startPoint y: 105, endPoint x: 1018, endPoint y: 103, distance: 47.1
click at [973, 105] on div "go ( 'right' , 3 ) go ( 'up' , 3 ) go ( 'left' , 1 )" at bounding box center [981, 261] width 145 height 389
type textarea "go('left', 3)"
type textarea "go('down', 3)"
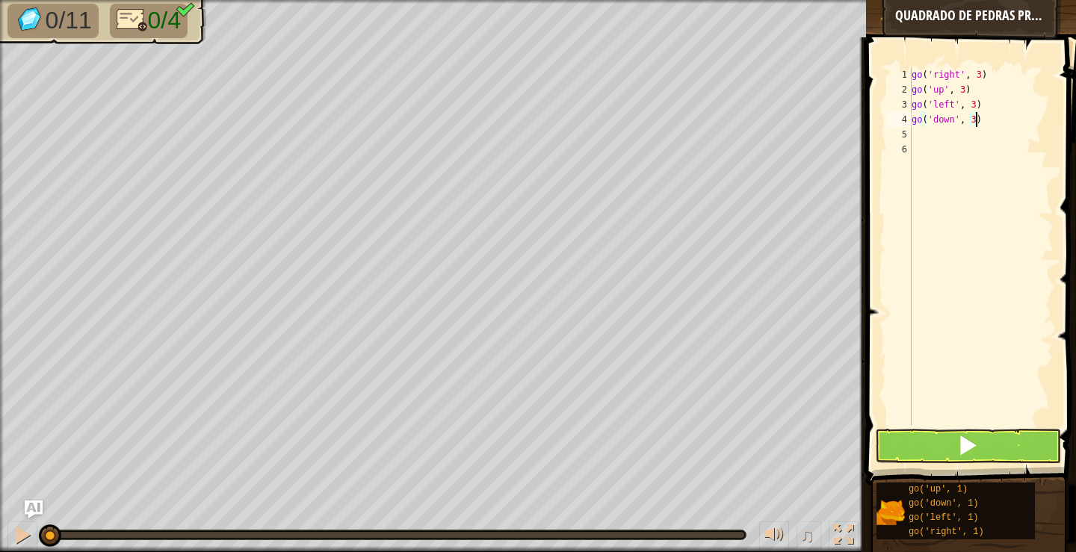
scroll to position [7, 0]
click at [963, 447] on span at bounding box center [967, 445] width 21 height 21
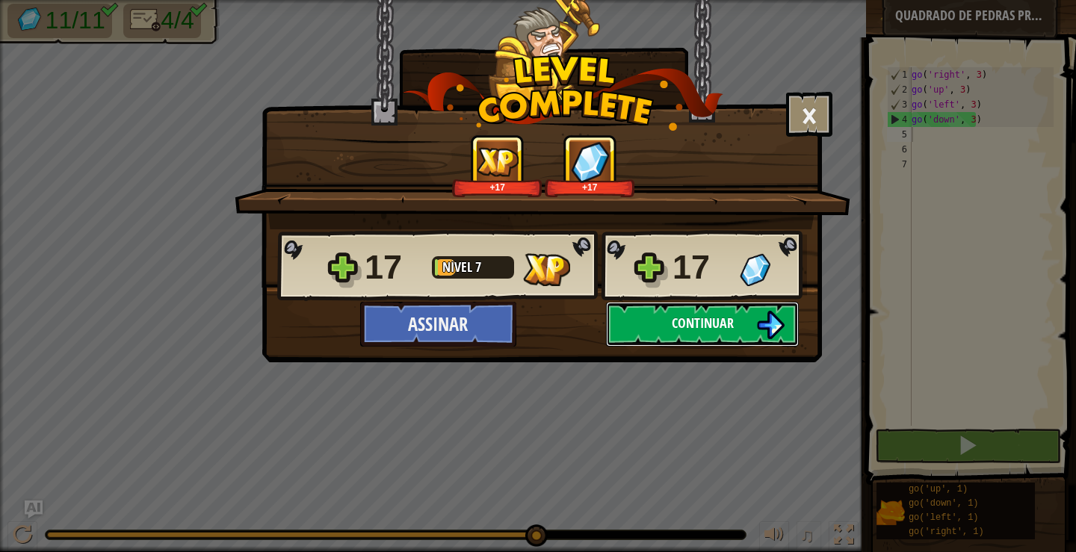
click at [730, 329] on span "Continuar" at bounding box center [703, 323] width 62 height 19
